Goal: Information Seeking & Learning: Learn about a topic

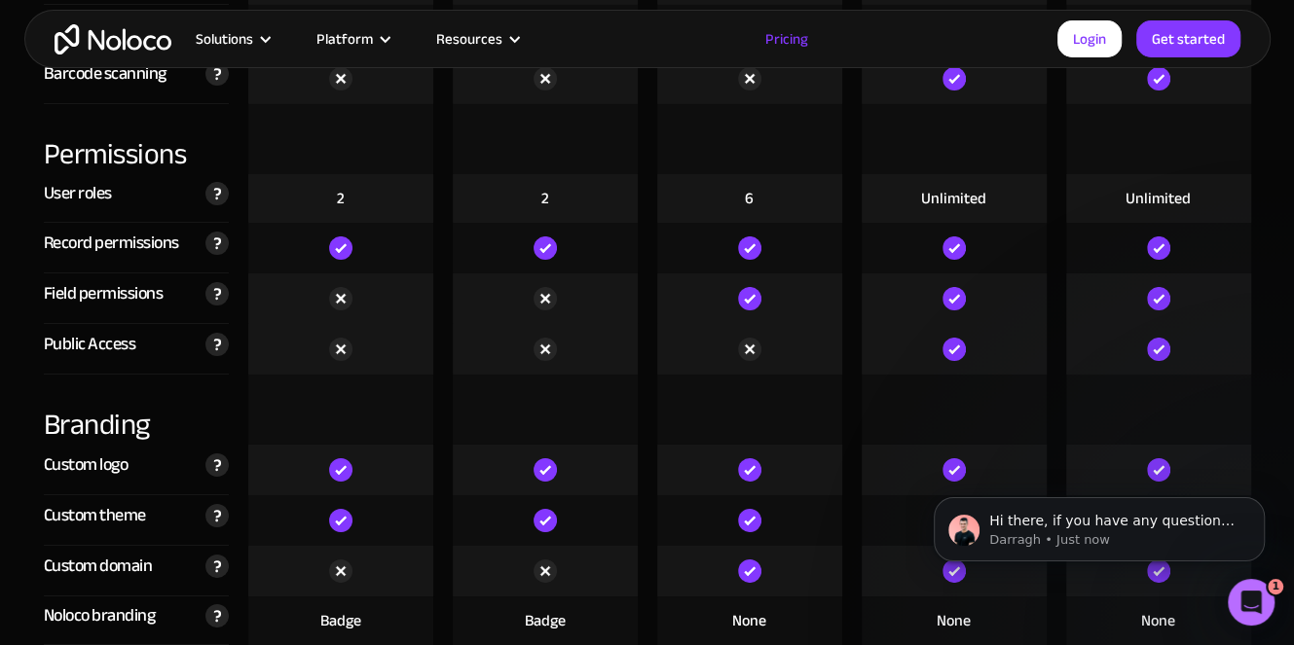
scroll to position [4284, 0]
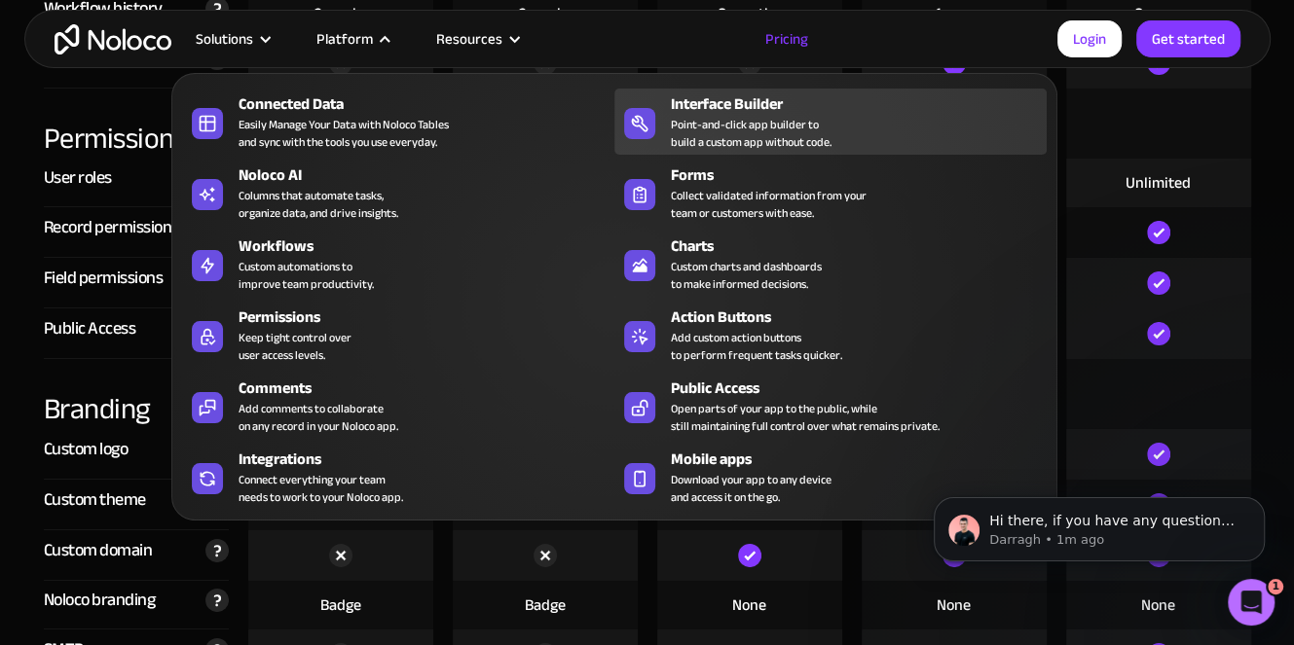
click at [726, 119] on div "Point-and-click app builder to build a custom app without code." at bounding box center [751, 133] width 161 height 35
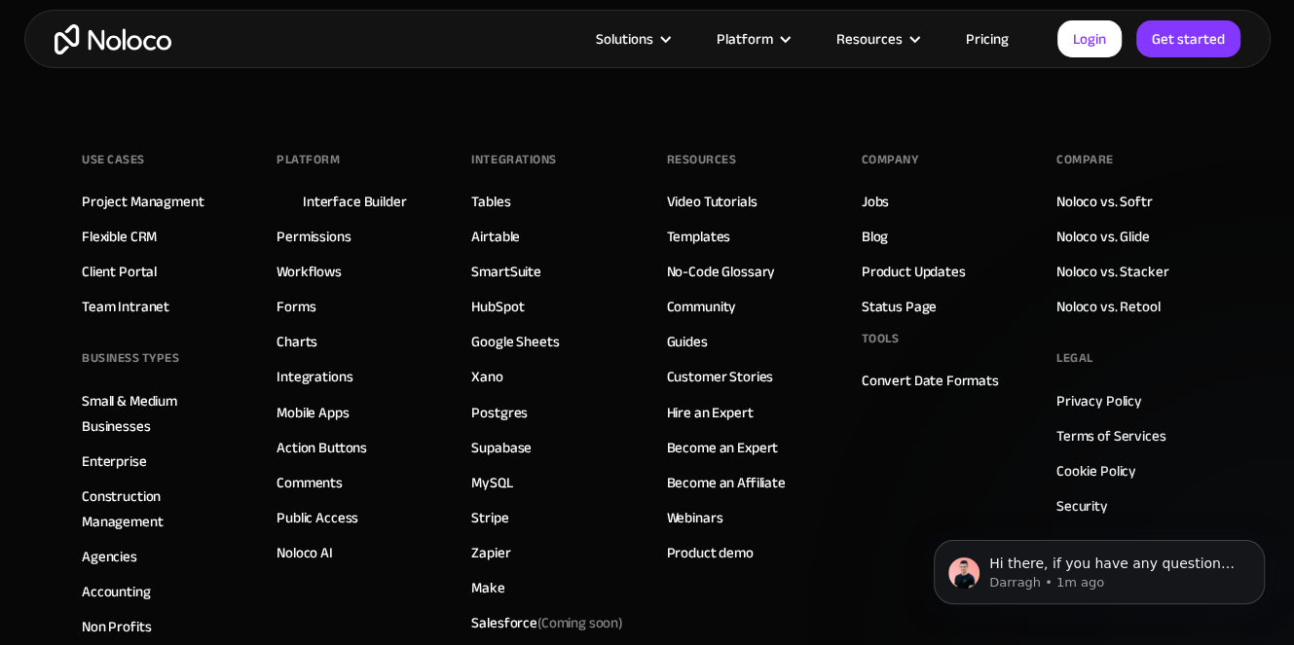
scroll to position [6815, 0]
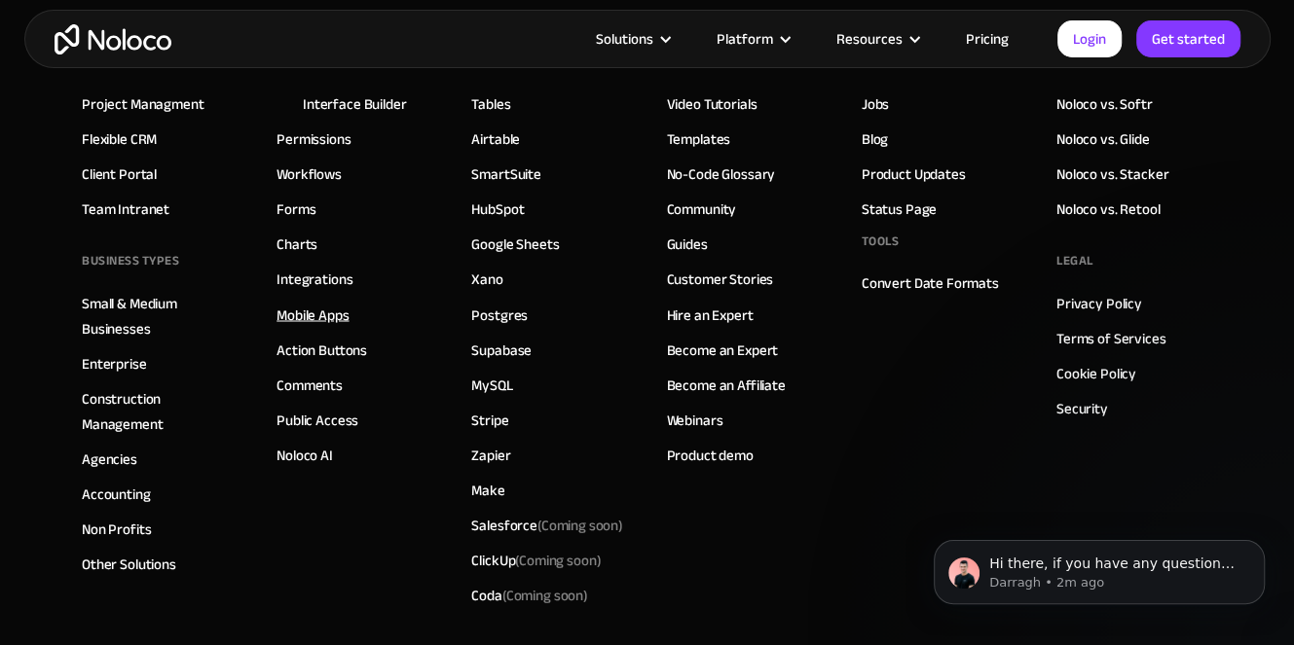
click at [336, 312] on link "Mobile Apps" at bounding box center [312, 314] width 72 height 25
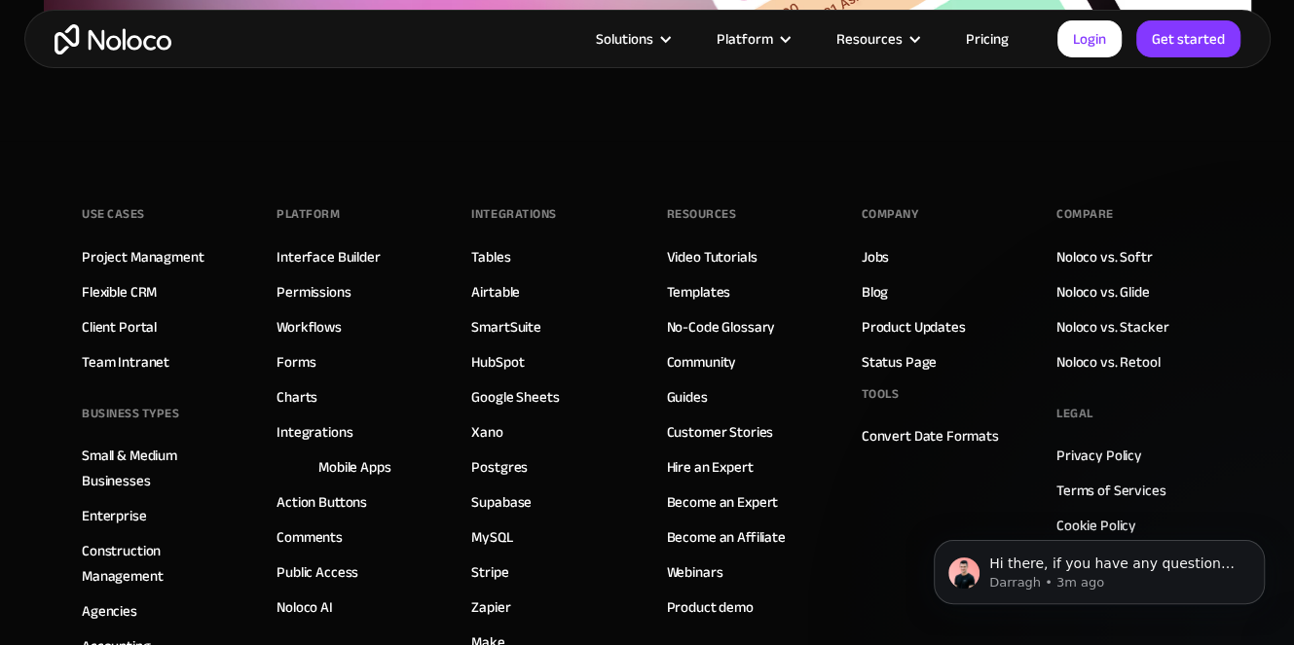
scroll to position [7010, 0]
